Goal: Navigation & Orientation: Find specific page/section

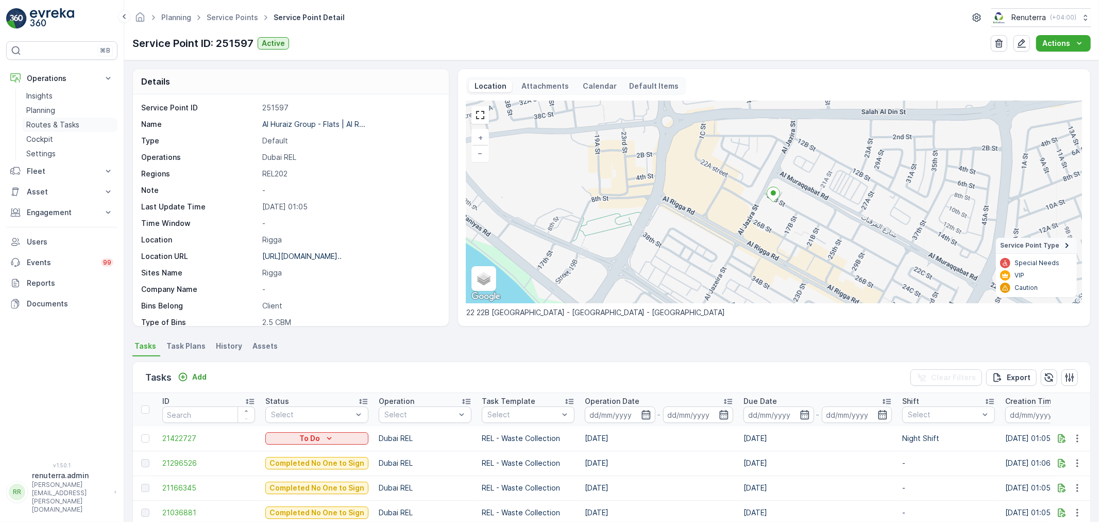
click at [58, 128] on p "Routes & Tasks" at bounding box center [52, 125] width 53 height 10
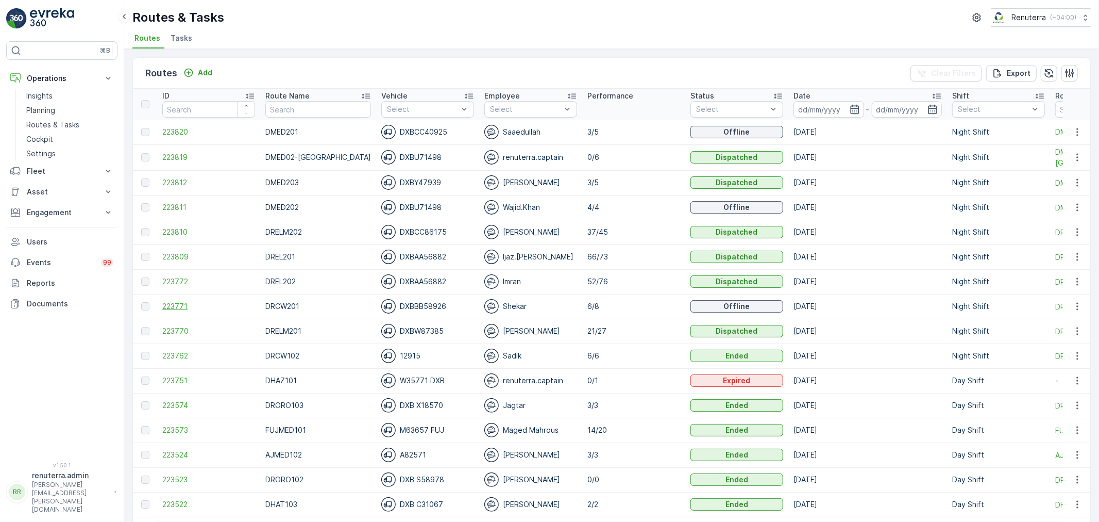
click at [176, 308] on span "223771" at bounding box center [208, 306] width 93 height 10
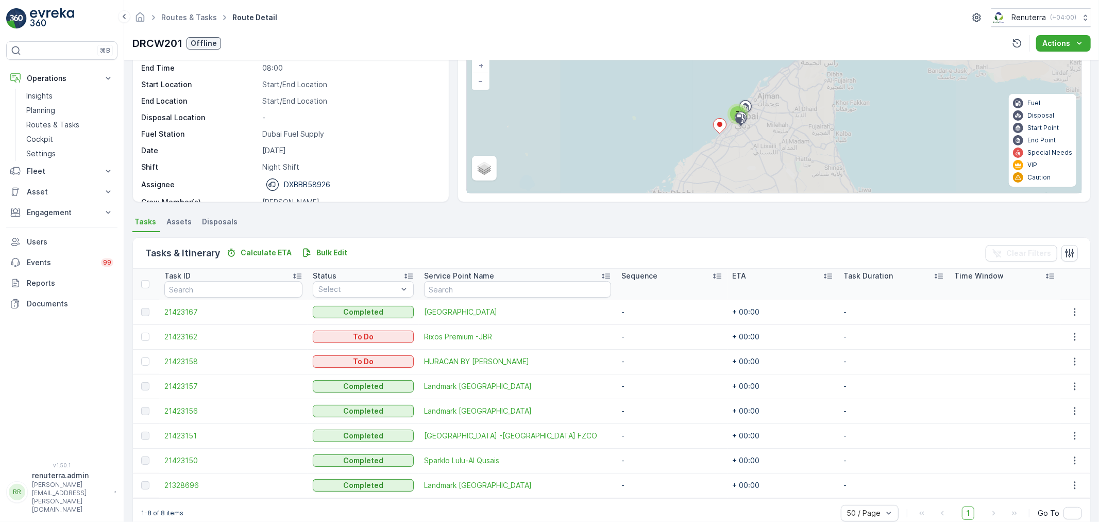
scroll to position [91, 0]
